Goal: Navigation & Orientation: Find specific page/section

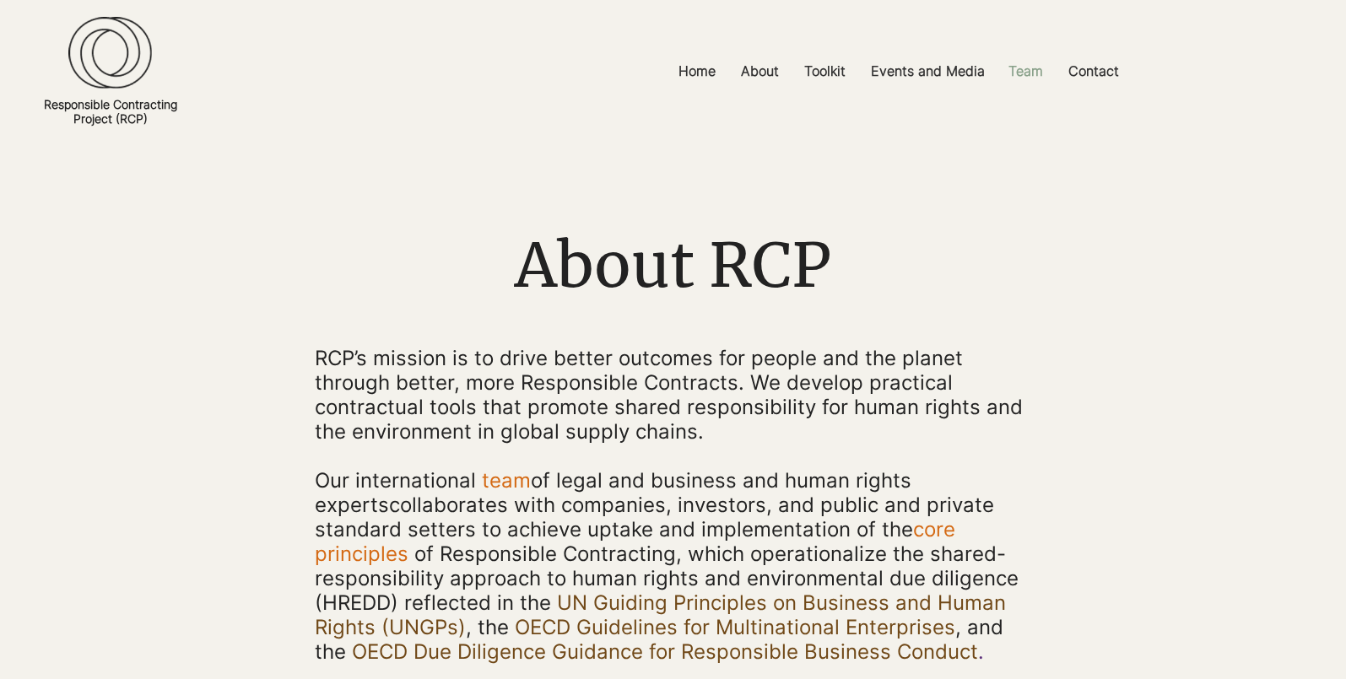
click at [1037, 71] on p "Team" at bounding box center [1025, 71] width 51 height 38
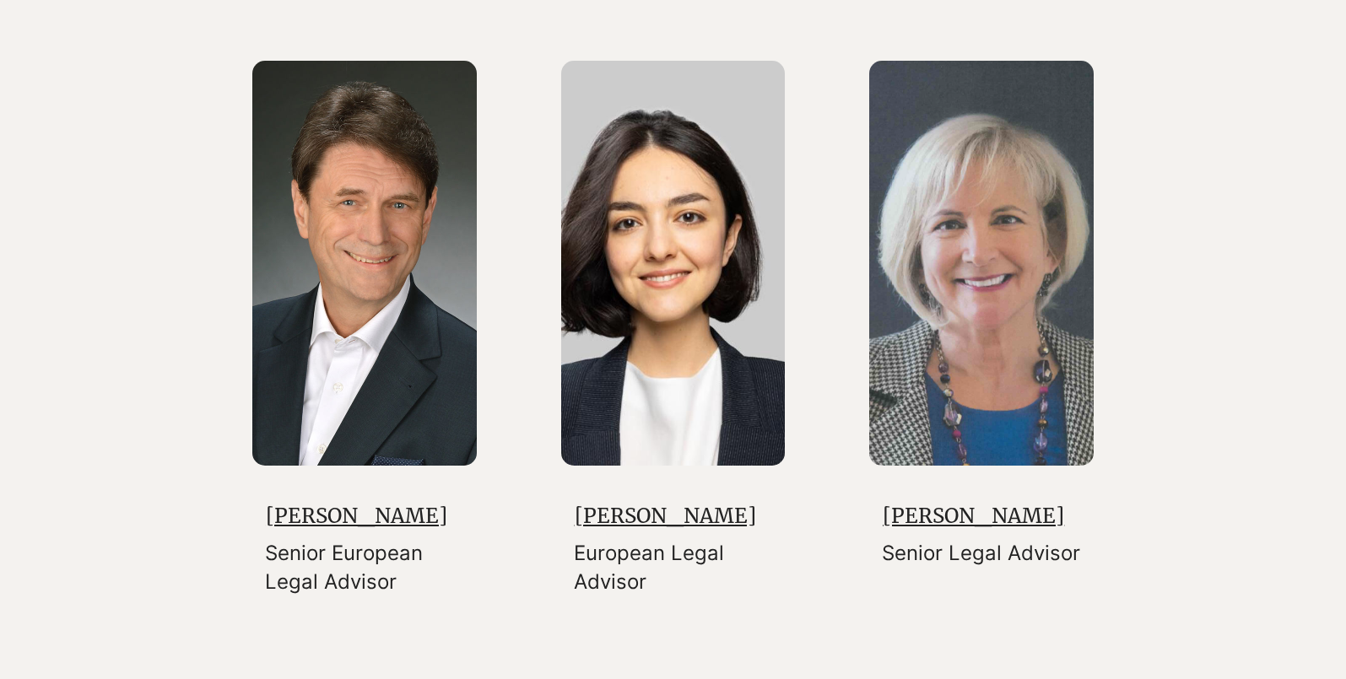
scroll to position [704, 0]
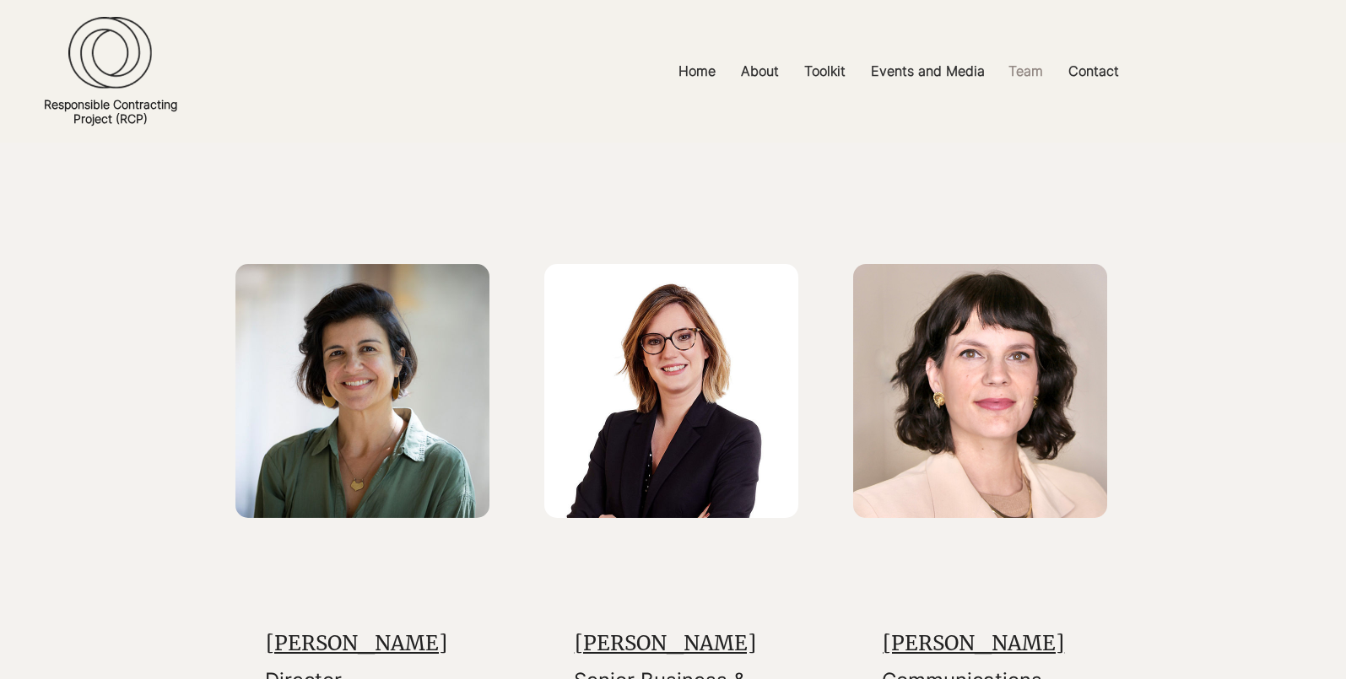
scroll to position [77, 0]
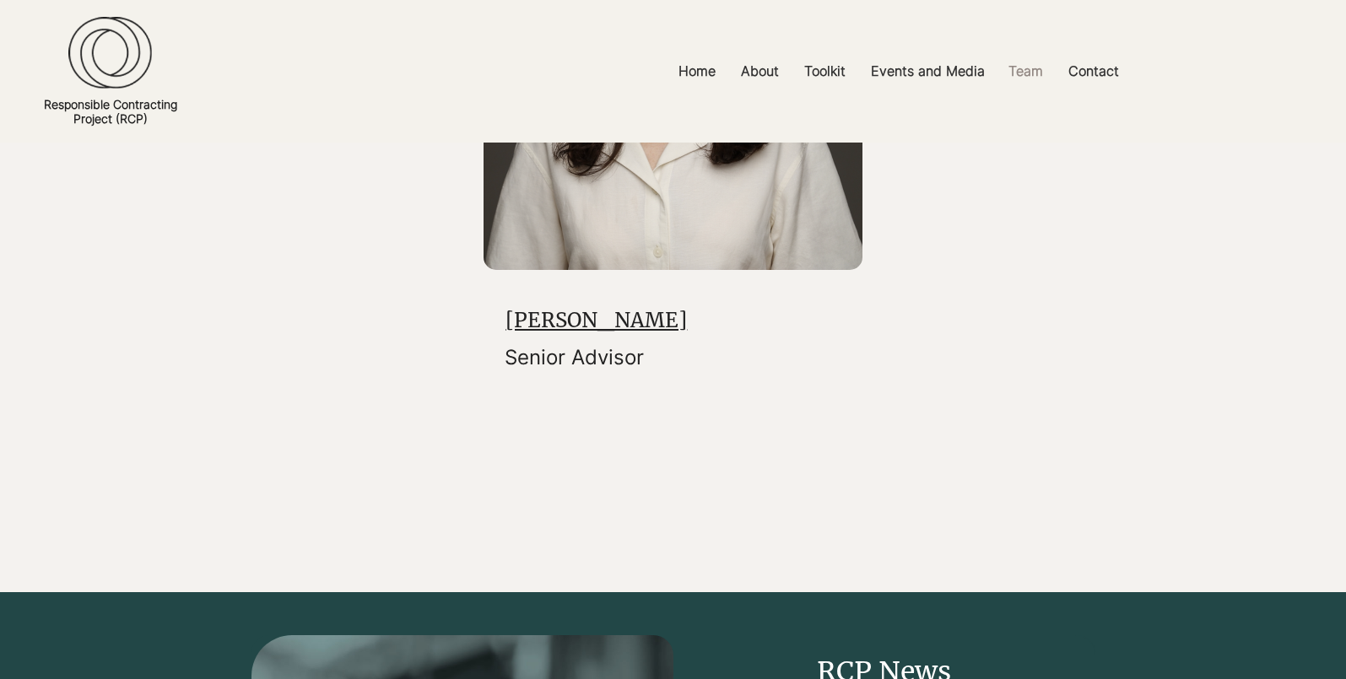
scroll to position [5877, 0]
